Goal: Find specific page/section: Find specific page/section

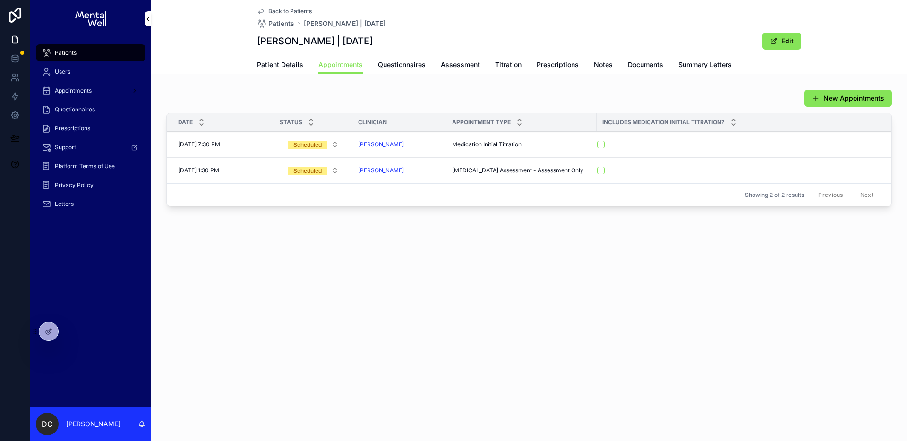
click at [64, 205] on span "Letters" at bounding box center [64, 204] width 19 height 8
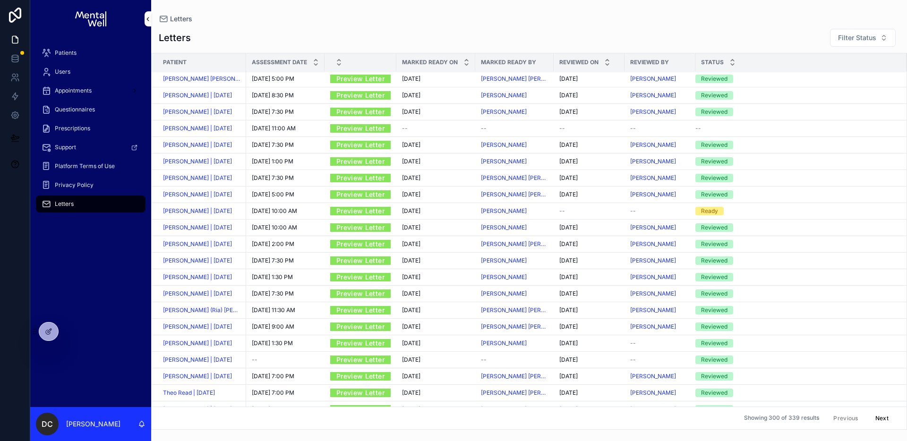
scroll to position [1949, 0]
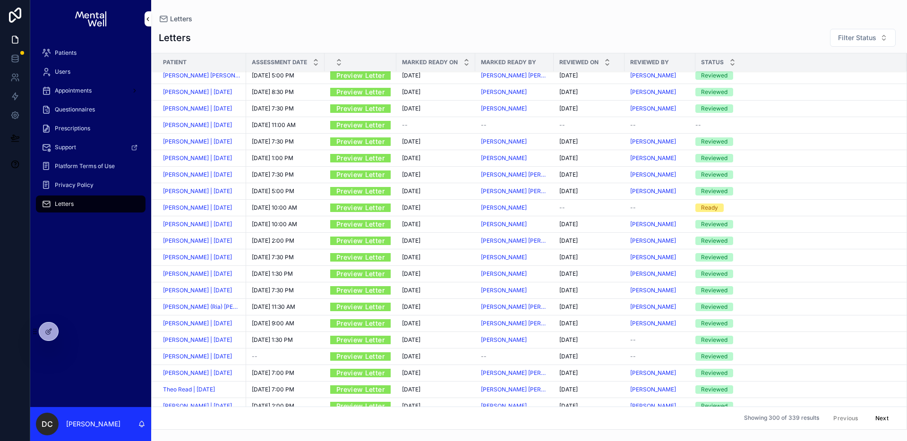
click at [217, 129] on span "[PERSON_NAME] | [DATE]" at bounding box center [197, 125] width 69 height 8
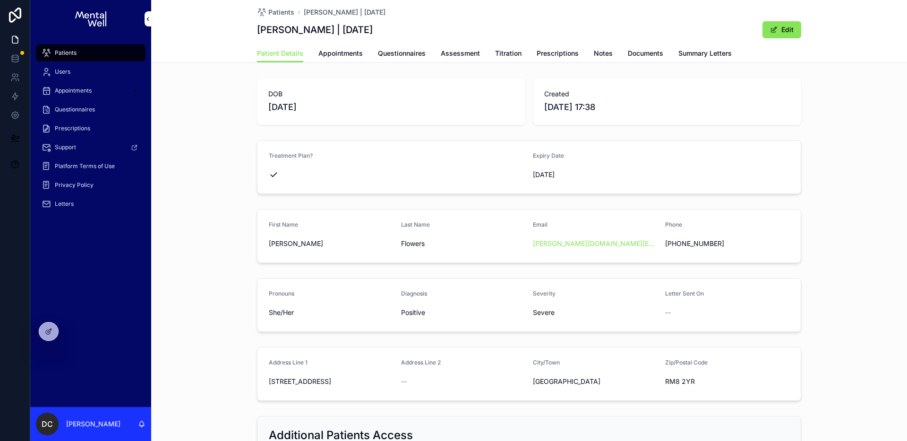
click at [725, 54] on span "Summary Letters" at bounding box center [705, 53] width 53 height 9
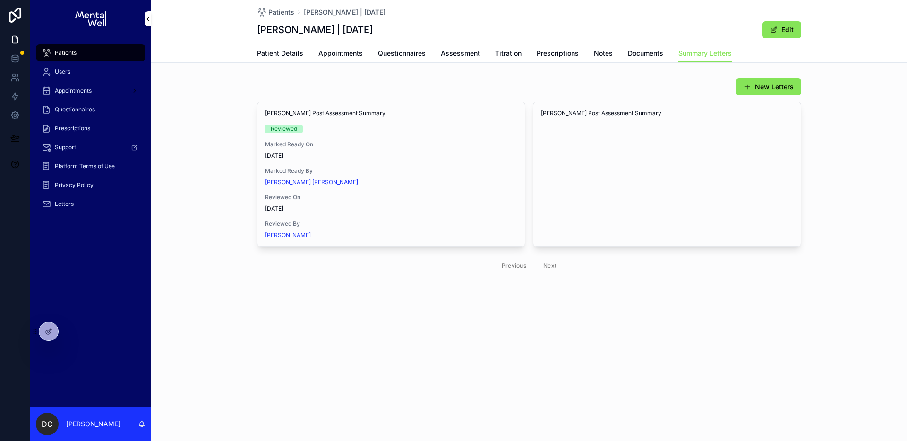
click at [285, 50] on span "Patient Details" at bounding box center [280, 53] width 46 height 9
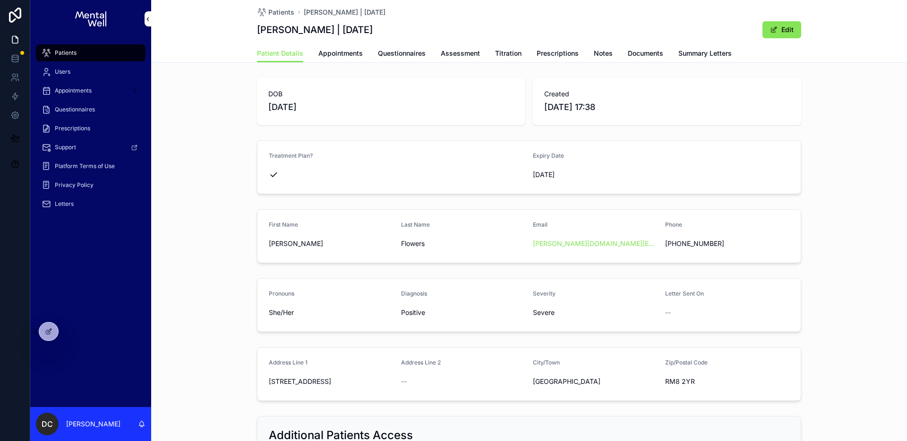
click at [82, 55] on div "Patients" at bounding box center [91, 52] width 98 height 15
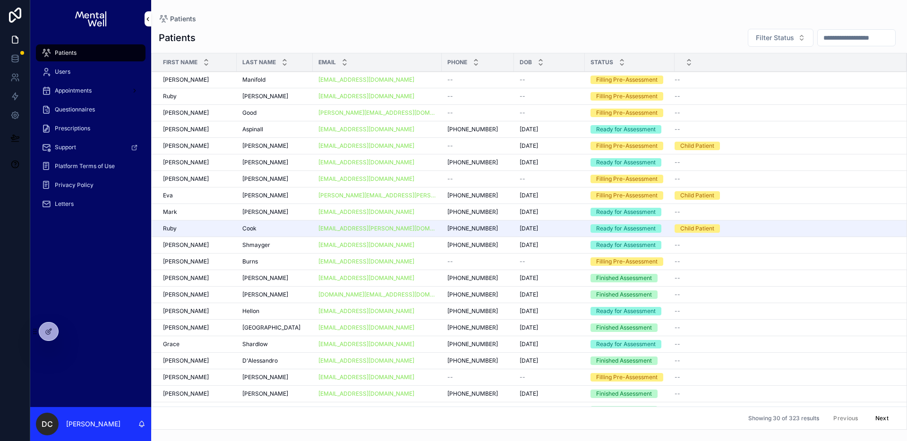
click at [94, 204] on div "Letters" at bounding box center [91, 204] width 98 height 15
